Goal: Transaction & Acquisition: Obtain resource

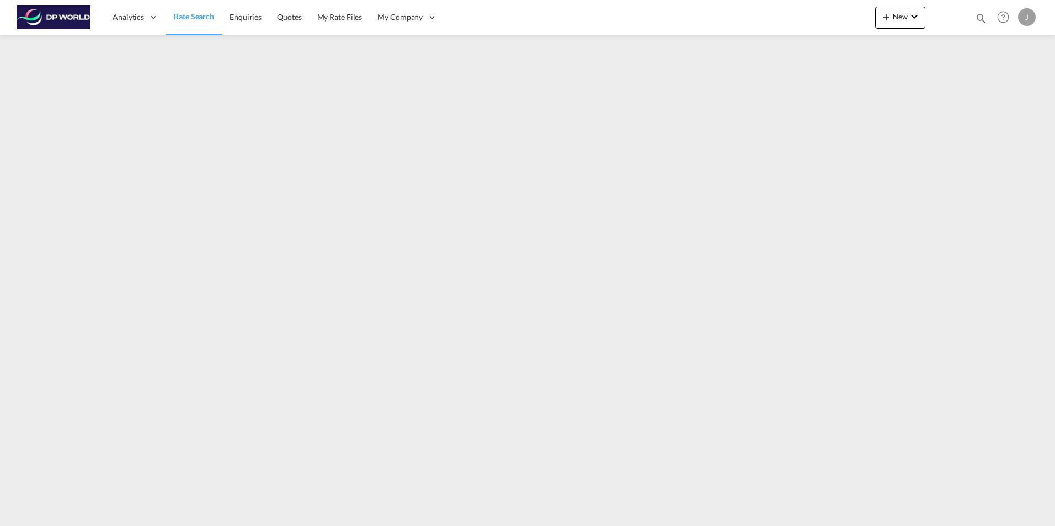
click at [181, 18] on span "Rate Search" at bounding box center [194, 16] width 40 height 9
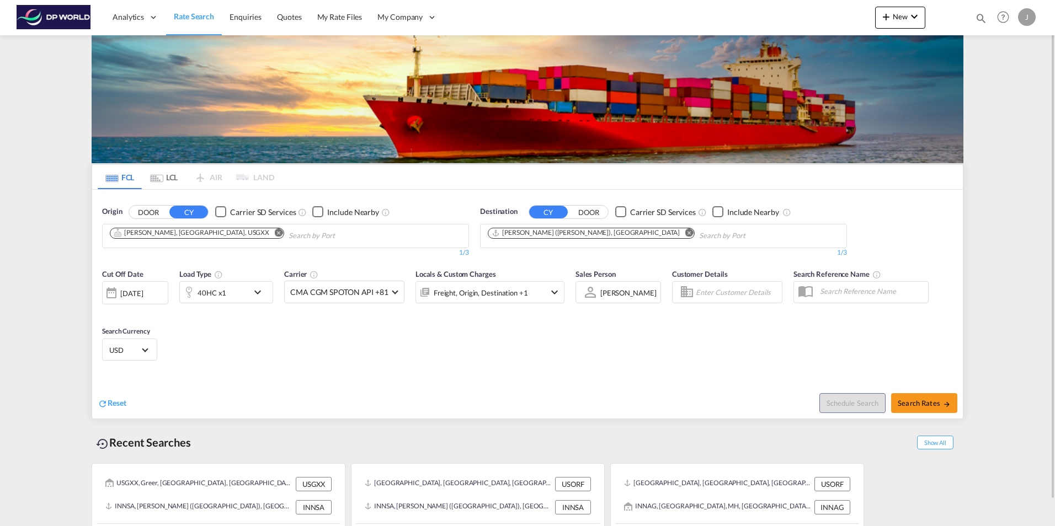
click at [274, 230] on md-icon "Remove" at bounding box center [278, 232] width 8 height 8
click at [166, 234] on body "Analytics Dashboard Rate Search Enquiries Quotes My Rate Files My Company" at bounding box center [527, 263] width 1055 height 526
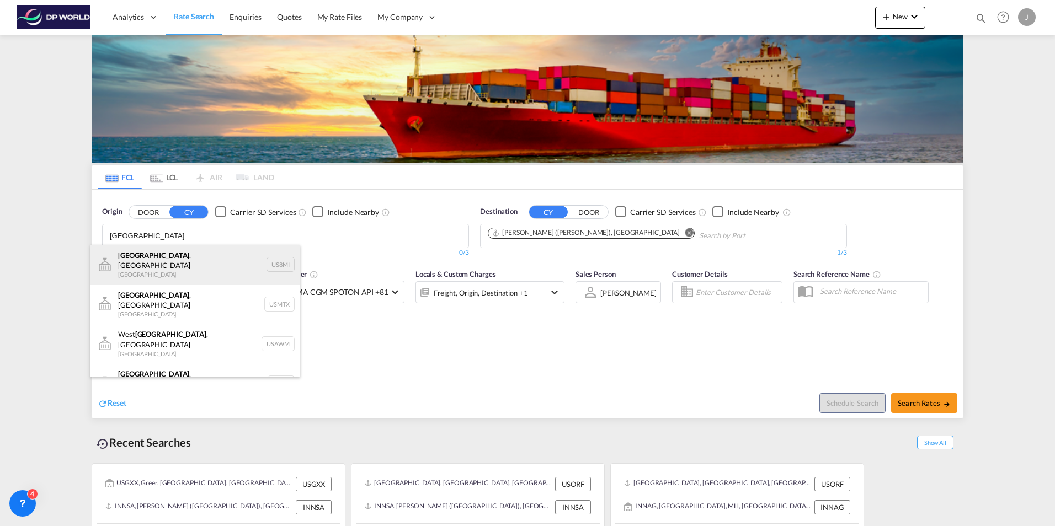
type input "[GEOGRAPHIC_DATA]"
click at [172, 271] on div "[GEOGRAPHIC_DATA] , IN [GEOGRAPHIC_DATA] US8MI" at bounding box center [196, 265] width 210 height 40
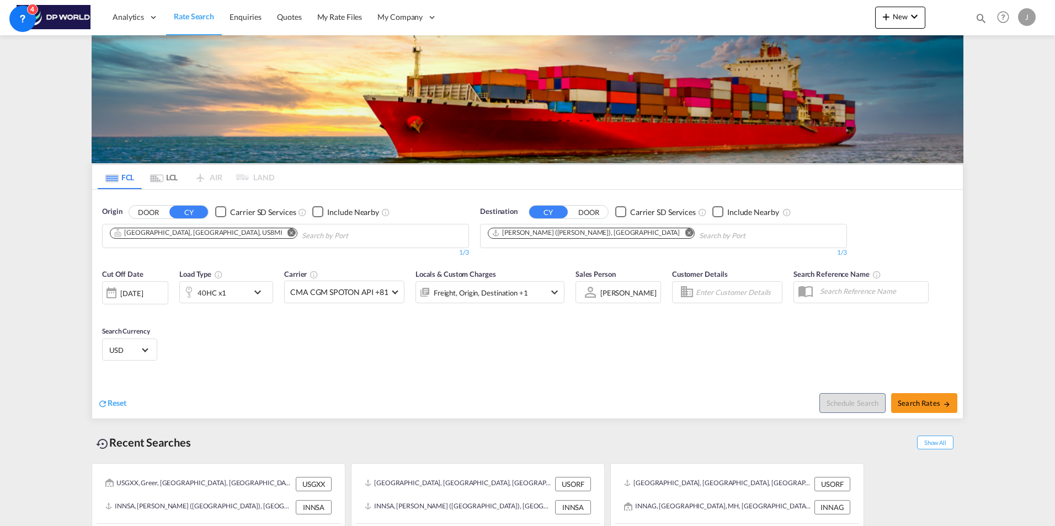
click at [288, 232] on md-icon "Remove" at bounding box center [292, 232] width 8 height 8
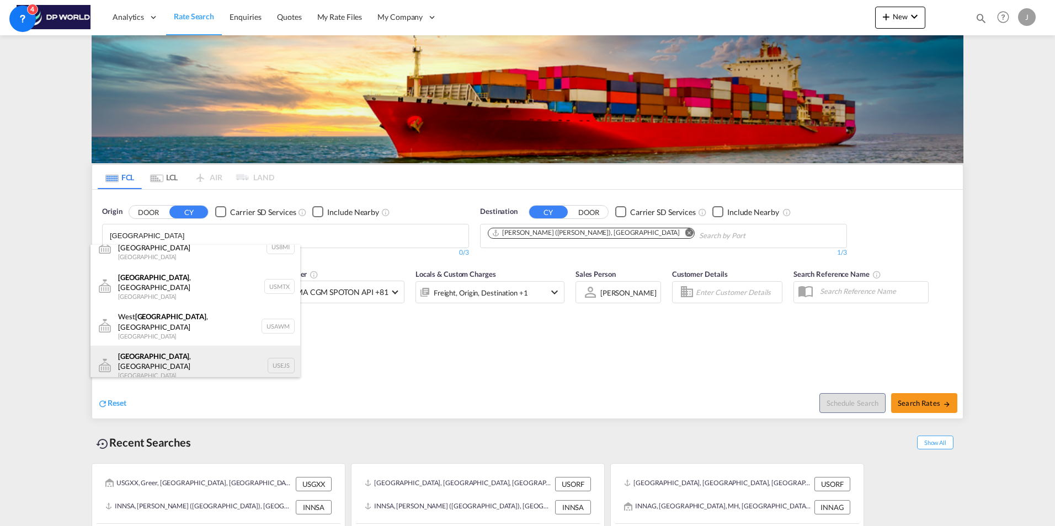
scroll to position [33, 0]
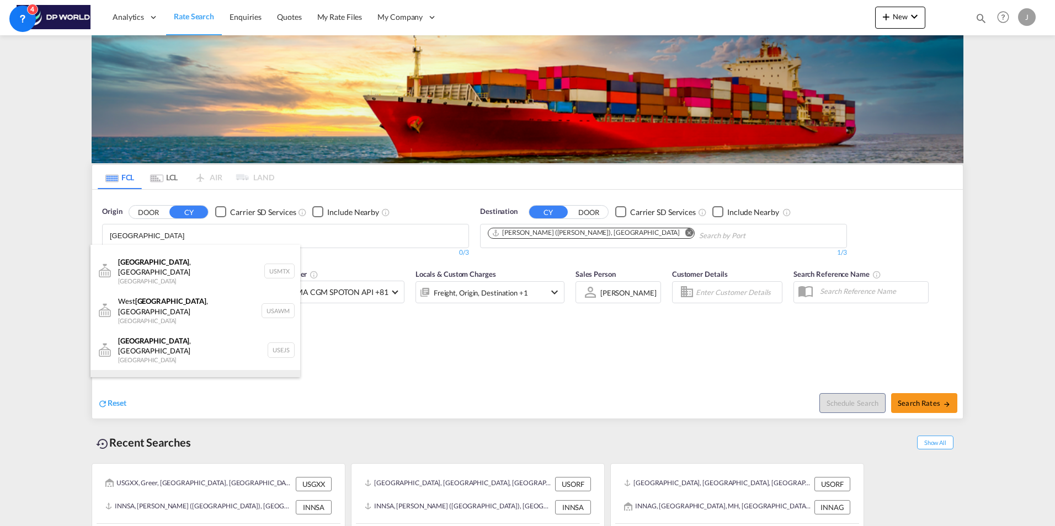
type input "[GEOGRAPHIC_DATA]"
click at [206, 370] on div "[GEOGRAPHIC_DATA] , [GEOGRAPHIC_DATA] [GEOGRAPHIC_DATA] USMEM" at bounding box center [196, 390] width 210 height 40
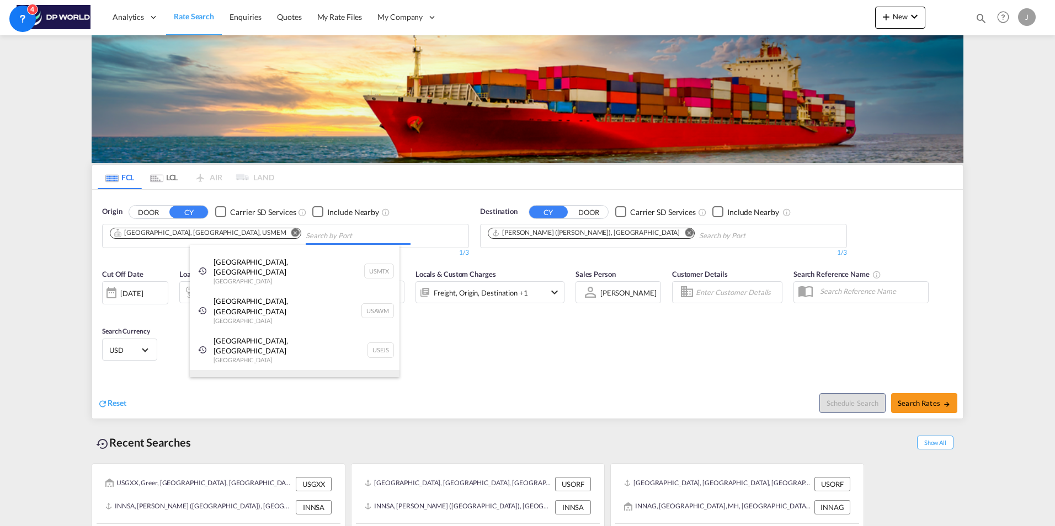
scroll to position [17, 0]
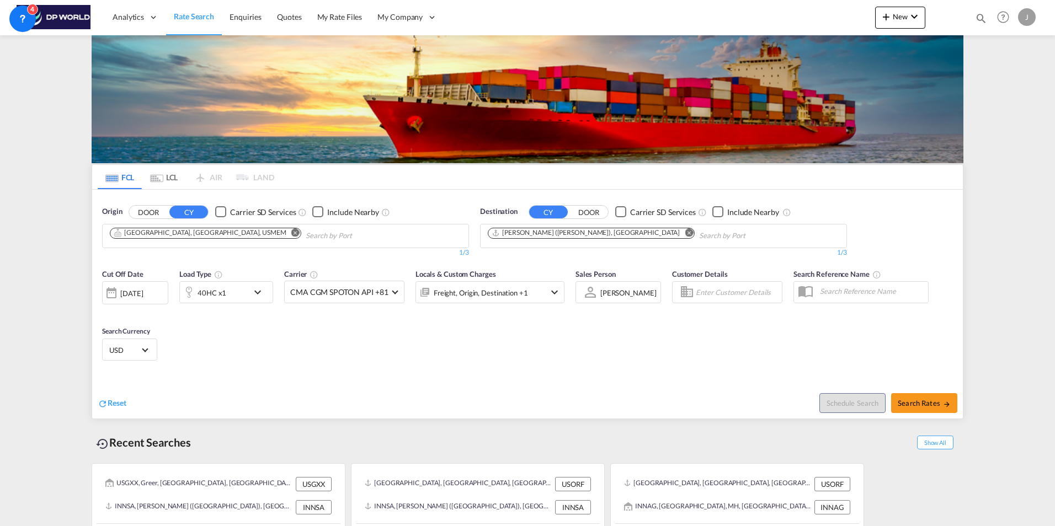
click at [685, 232] on md-icon "Remove" at bounding box center [689, 232] width 8 height 8
click at [518, 243] on body "Analytics Dashboard Rate Search Enquiries Quotes My Rate Files My Company" at bounding box center [527, 263] width 1055 height 526
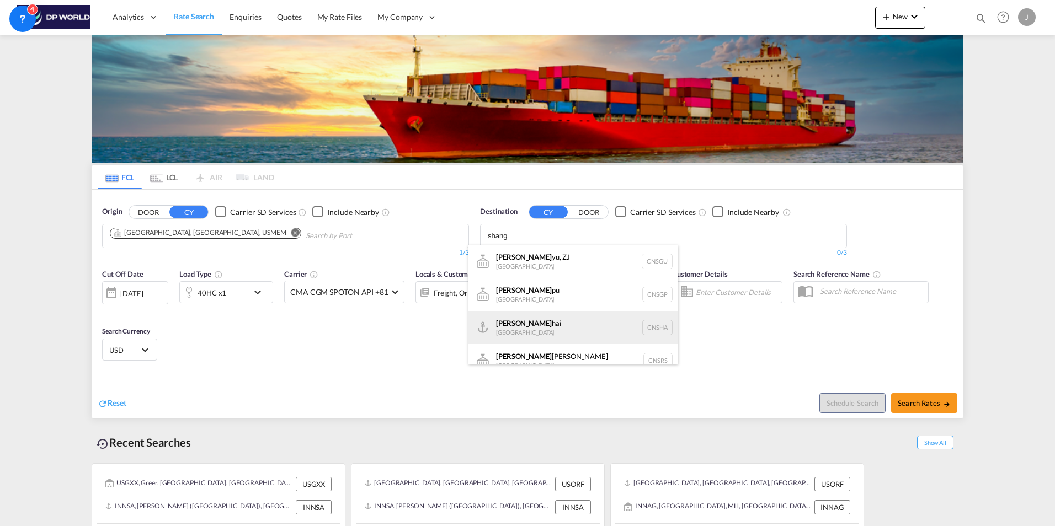
type input "shang"
click at [563, 324] on div "Shang hai China [GEOGRAPHIC_DATA]" at bounding box center [574, 327] width 210 height 33
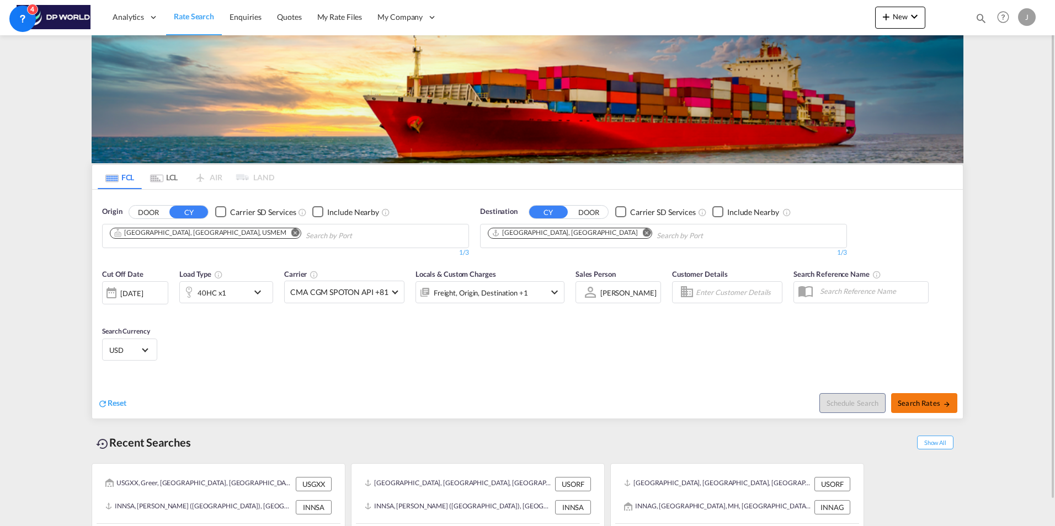
click at [921, 405] on span "Search Rates" at bounding box center [924, 403] width 53 height 9
type input "USMEM to CNSHA / [DATE]"
